Goal: Transaction & Acquisition: Purchase product/service

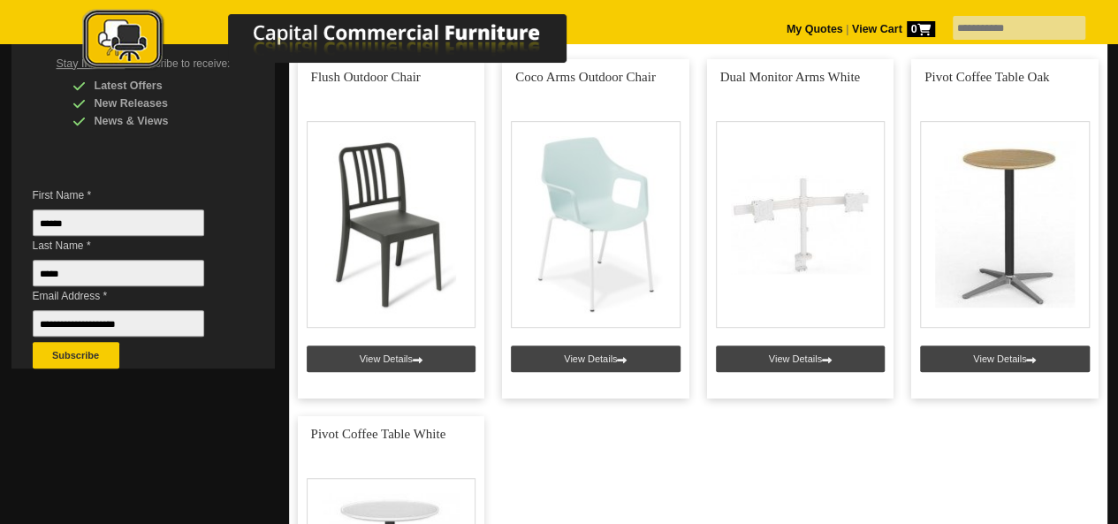
scroll to position [405, 0]
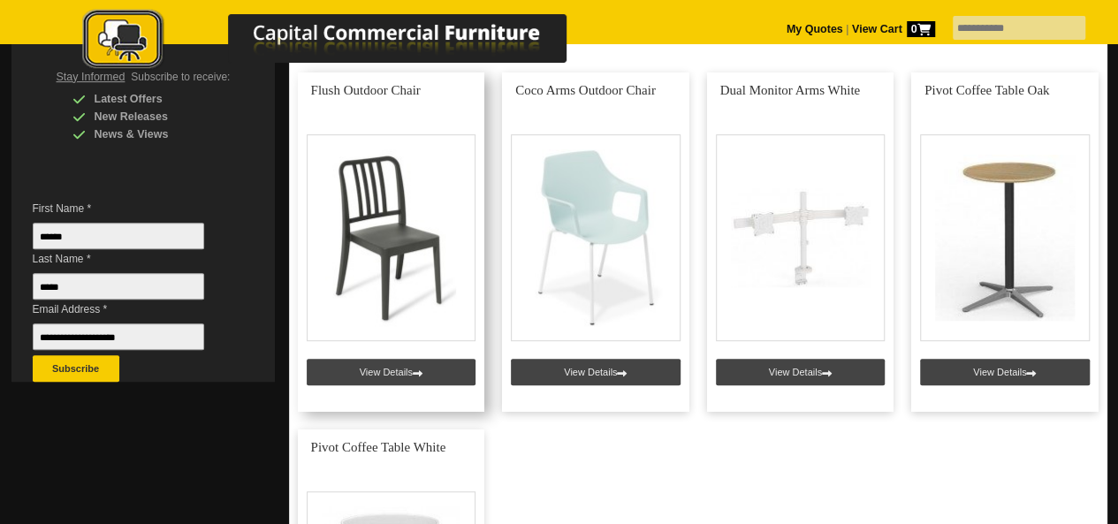
click at [371, 388] on link at bounding box center [391, 241] width 187 height 339
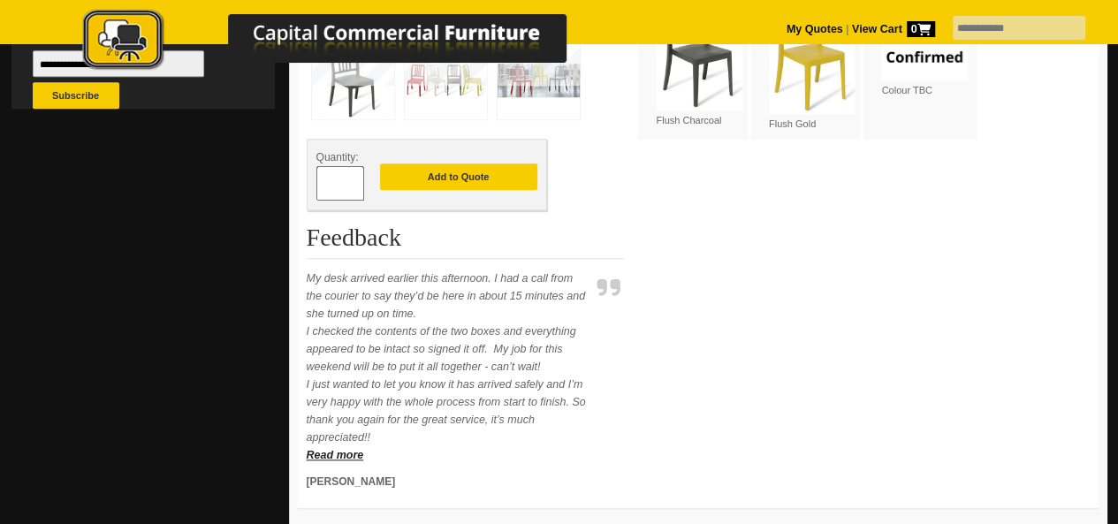
scroll to position [705, 0]
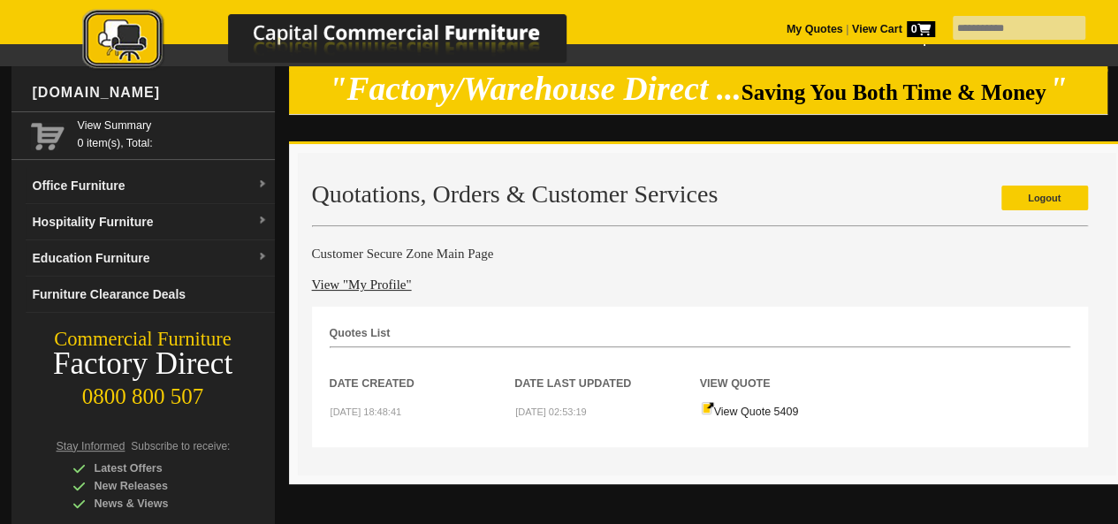
scroll to position [35, 0]
click at [743, 423] on td "View Quote 5409" at bounding box center [793, 410] width 186 height 37
click at [728, 418] on link "View Quote 5409" at bounding box center [750, 412] width 98 height 12
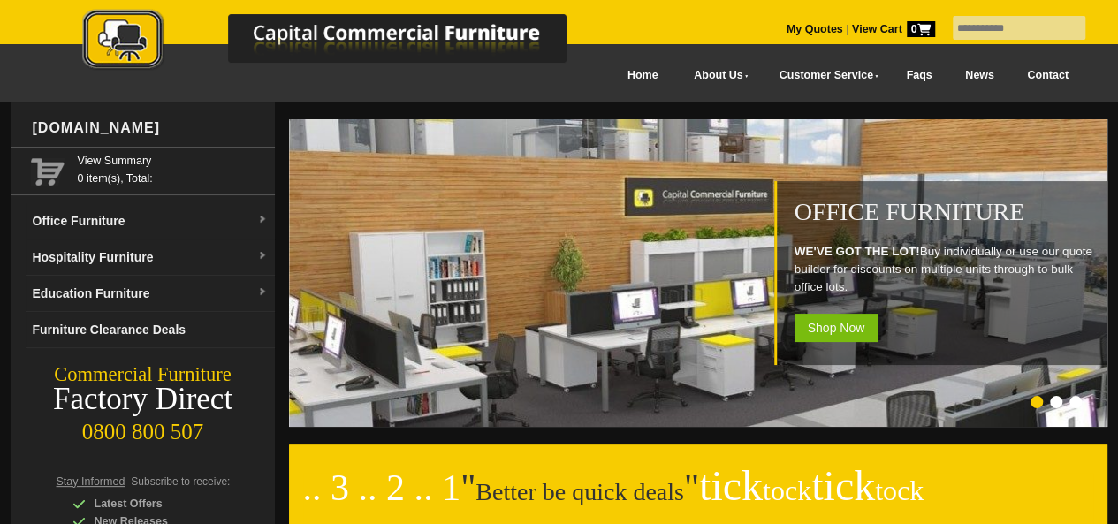
click at [990, 33] on input "text" at bounding box center [1018, 28] width 133 height 24
type input "****"
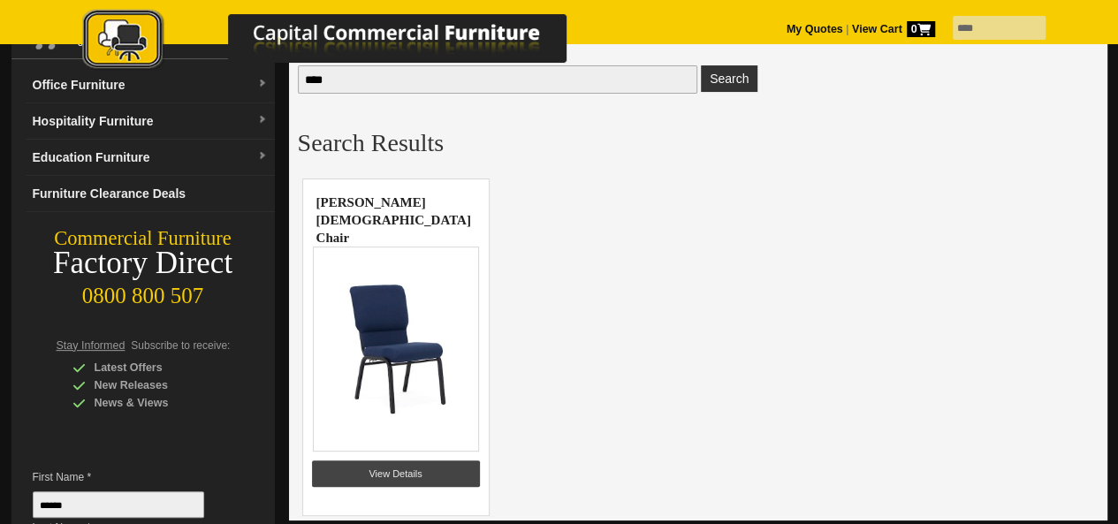
scroll to position [177, 0]
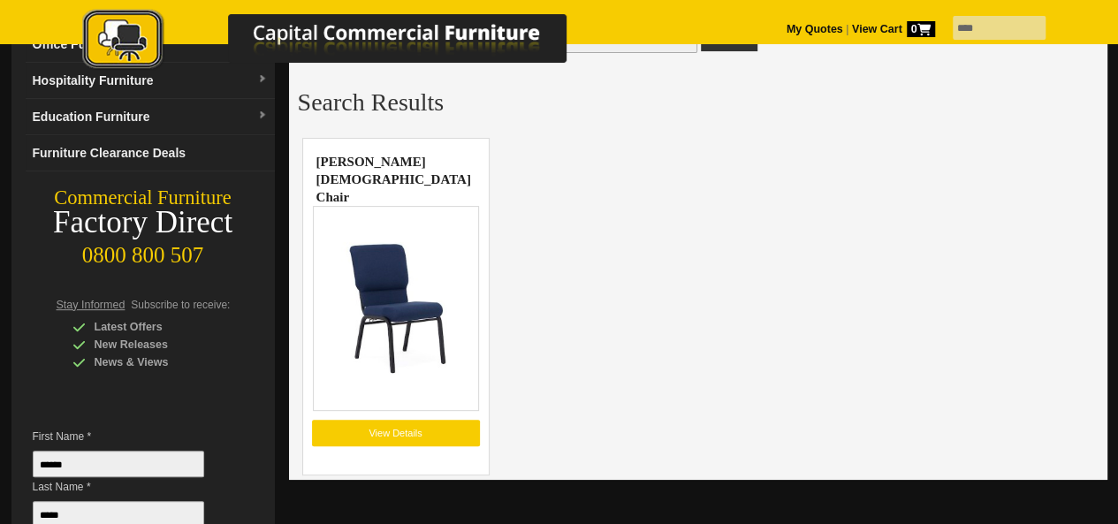
click at [422, 429] on link "View Details" at bounding box center [396, 433] width 168 height 27
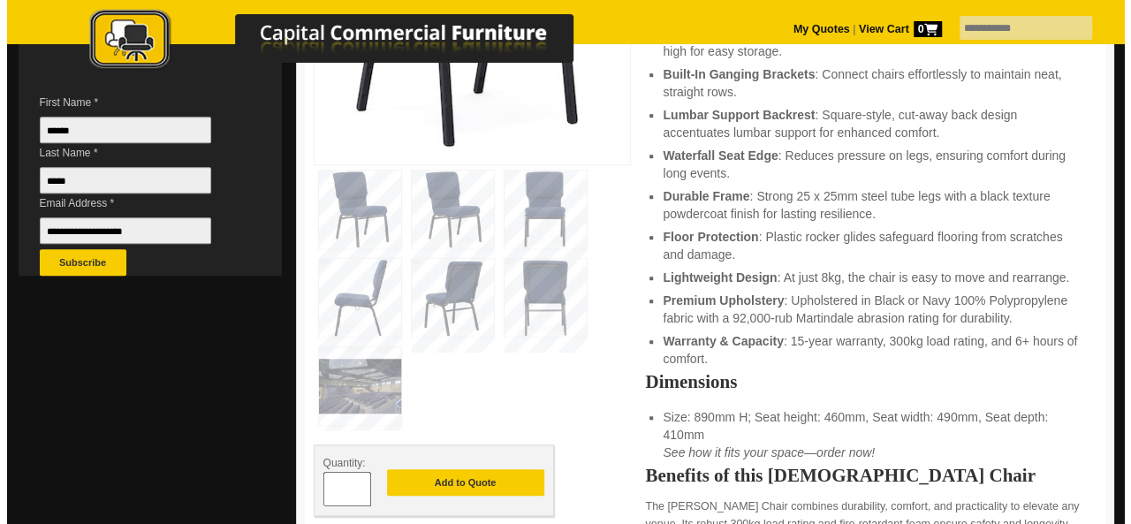
scroll to position [530, 0]
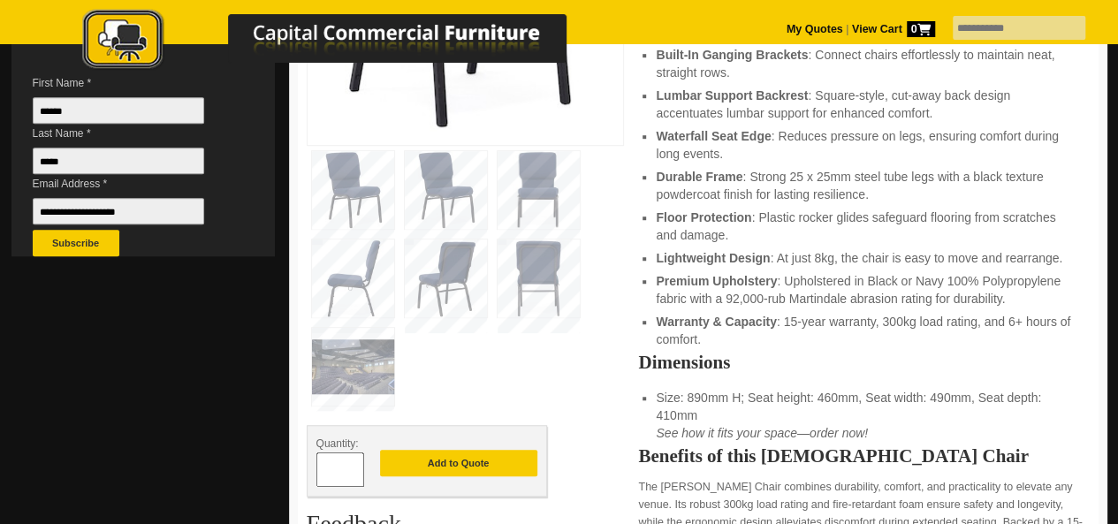
click at [430, 282] on img at bounding box center [446, 278] width 82 height 78
